Goal: Information Seeking & Learning: Learn about a topic

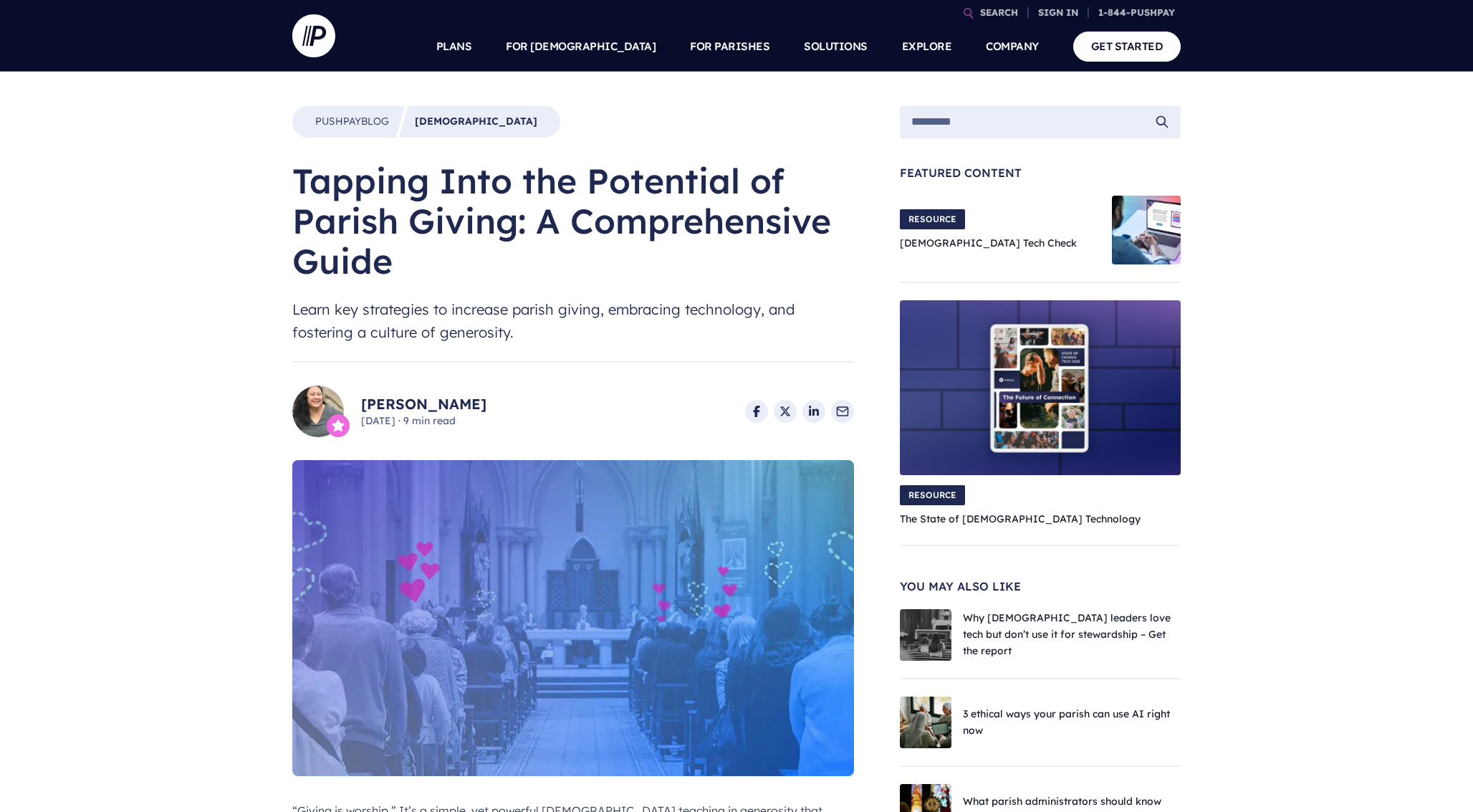
click at [501, 645] on img at bounding box center [573, 618] width 561 height 316
click at [645, 215] on h1 "Tapping Into the Potential of Parish Giving: A Comprehensive Guide" at bounding box center [573, 221] width 561 height 121
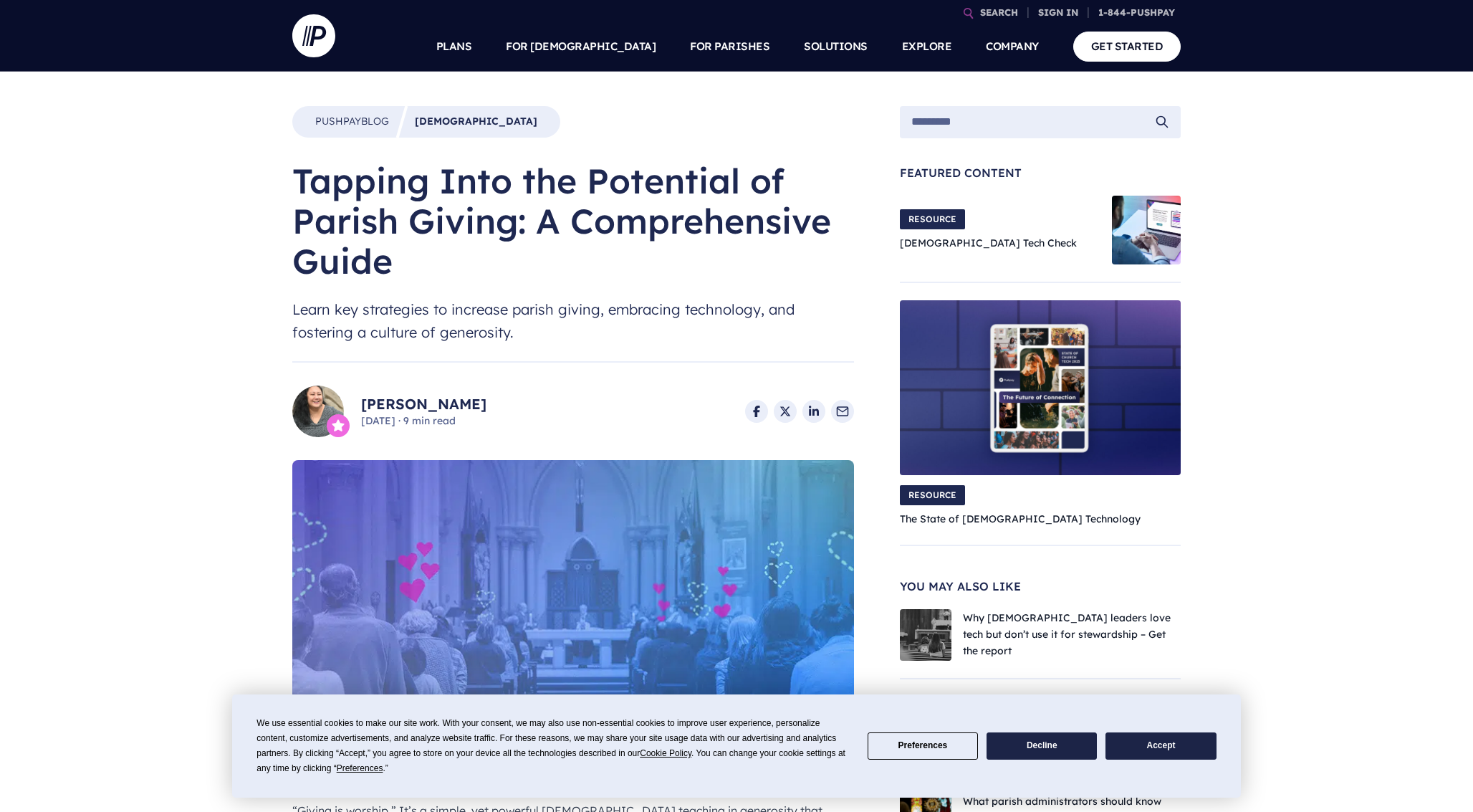
click at [645, 501] on img at bounding box center [573, 618] width 561 height 316
click at [645, 645] on img at bounding box center [573, 618] width 561 height 316
click at [645, 788] on div "We use essential cookies to make our site work. With your consent, we may also …" at bounding box center [737, 745] width 1009 height 103
click at [788, 215] on h1 "Tapping Into the Potential of Parish Giving: A Comprehensive Guide" at bounding box center [573, 221] width 561 height 121
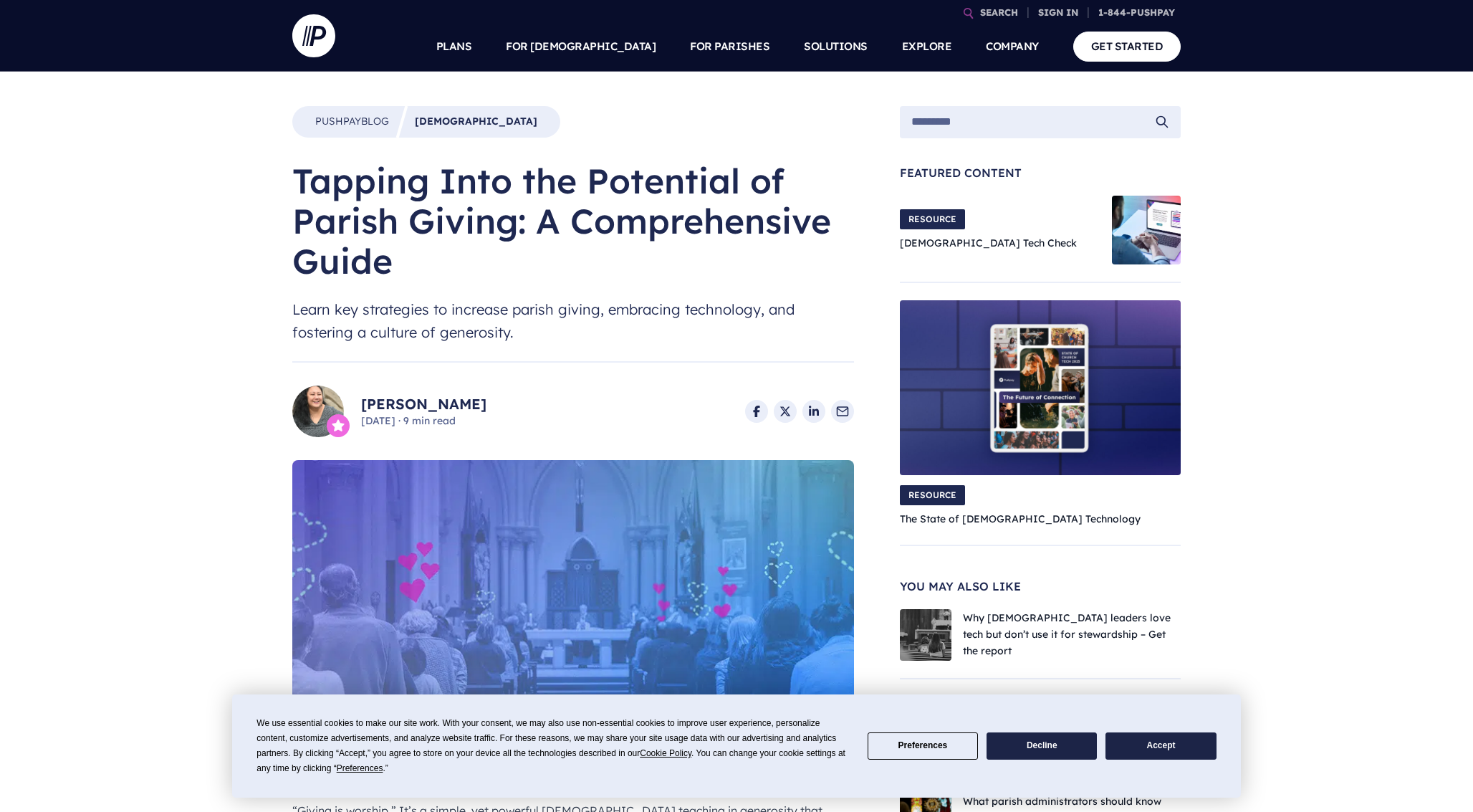
click at [788, 501] on img at bounding box center [573, 618] width 561 height 316
click at [788, 645] on img at bounding box center [573, 618] width 561 height 316
click at [788, 788] on div "We use essential cookies to make our site work. With your consent, we may also …" at bounding box center [737, 745] width 1009 height 103
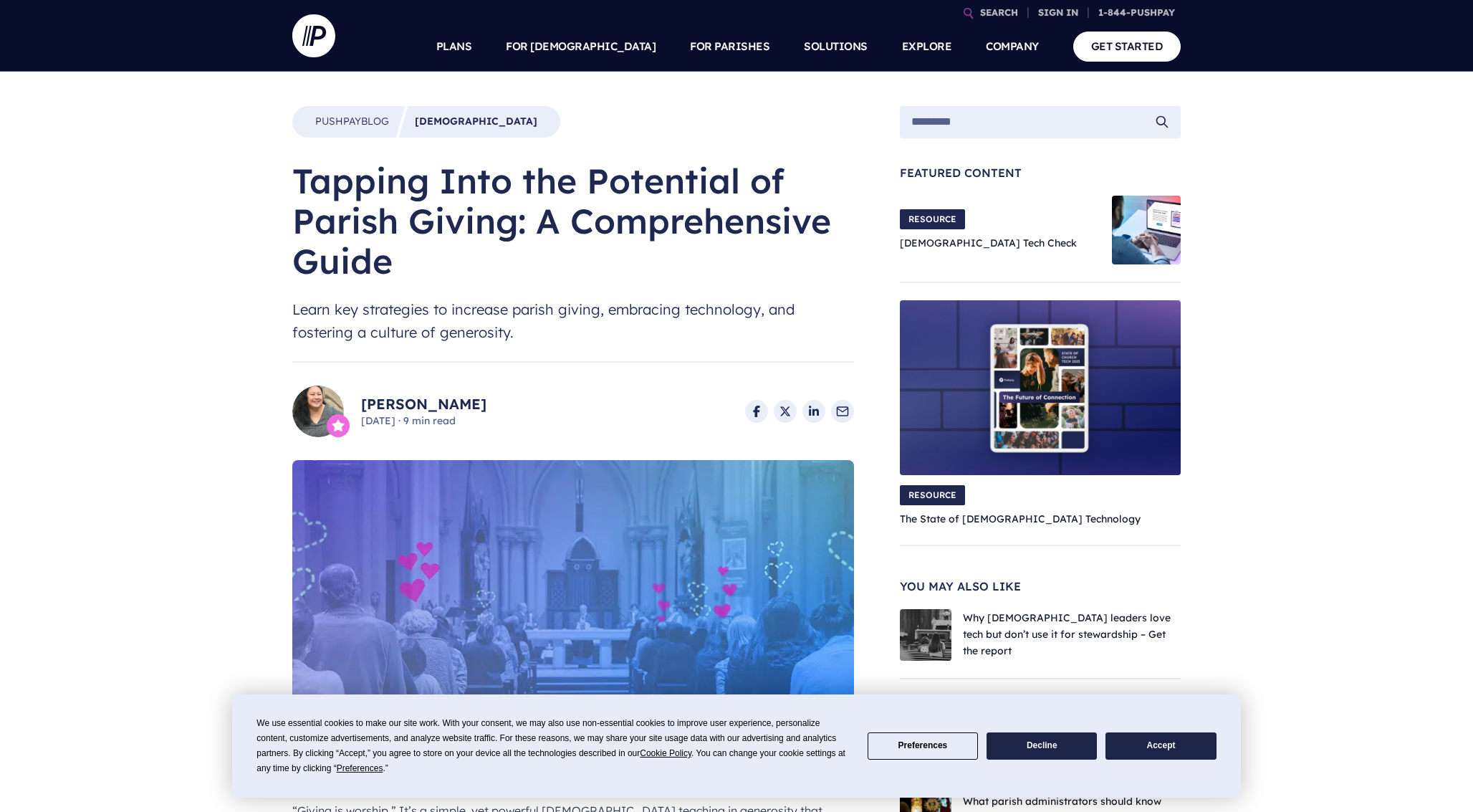
click at [931, 215] on span "RESOURCE" at bounding box center [932, 219] width 65 height 20
click at [931, 358] on img at bounding box center [1040, 387] width 281 height 175
click at [931, 501] on span "RESOURCE" at bounding box center [932, 495] width 65 height 20
click at [931, 645] on img at bounding box center [925, 634] width 52 height 52
click at [931, 788] on div "We use essential cookies to make our site work. With your consent, we may also …" at bounding box center [737, 745] width 1009 height 103
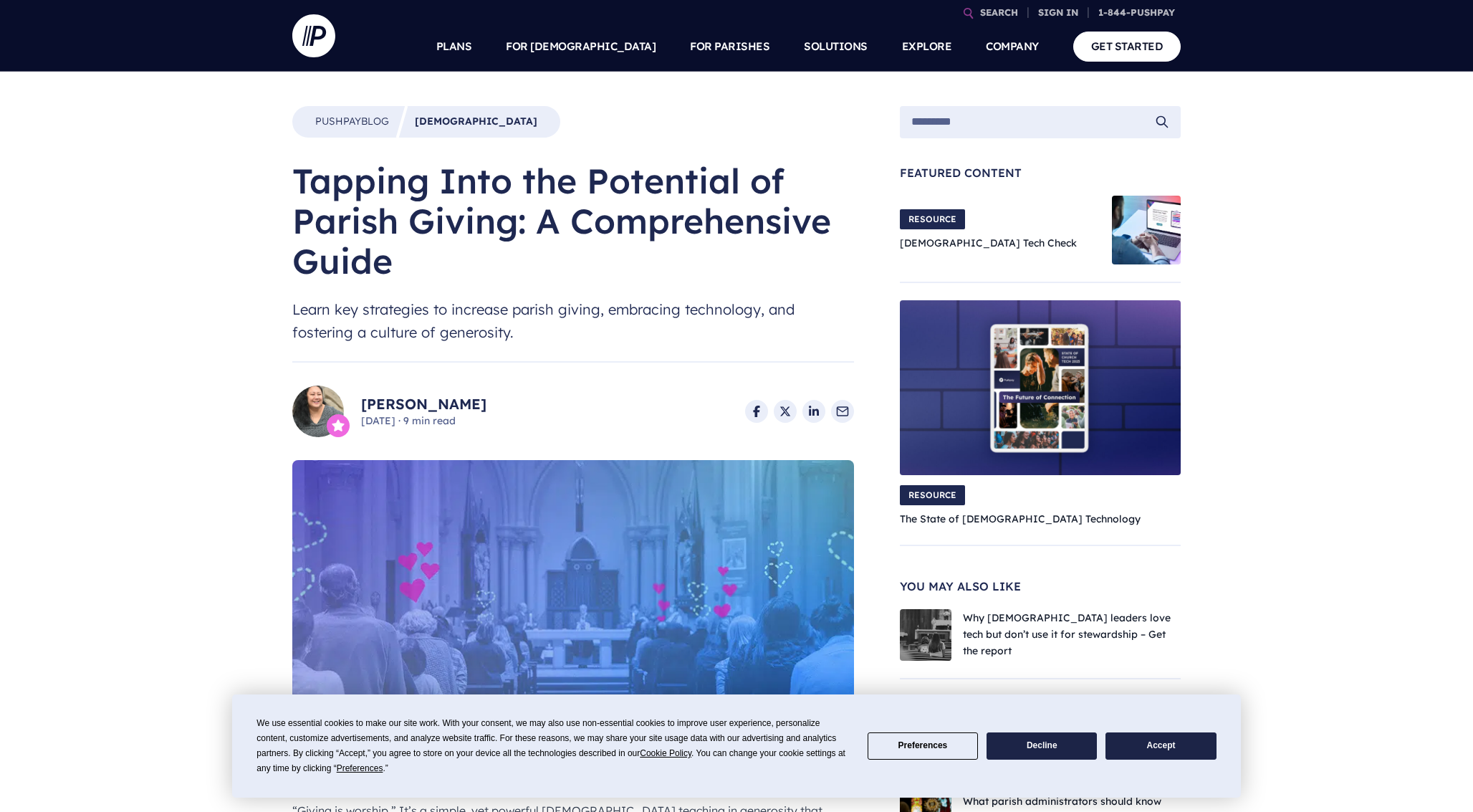
click at [1075, 215] on div "RESOURCE [GEOGRAPHIC_DATA] Check" at bounding box center [1006, 229] width 212 height 44
click at [1075, 358] on img at bounding box center [1040, 387] width 281 height 175
click at [1075, 501] on div "RESOURCE The State of [DEMOGRAPHIC_DATA] Technology" at bounding box center [1040, 506] width 281 height 44
